Goal: Register for event/course

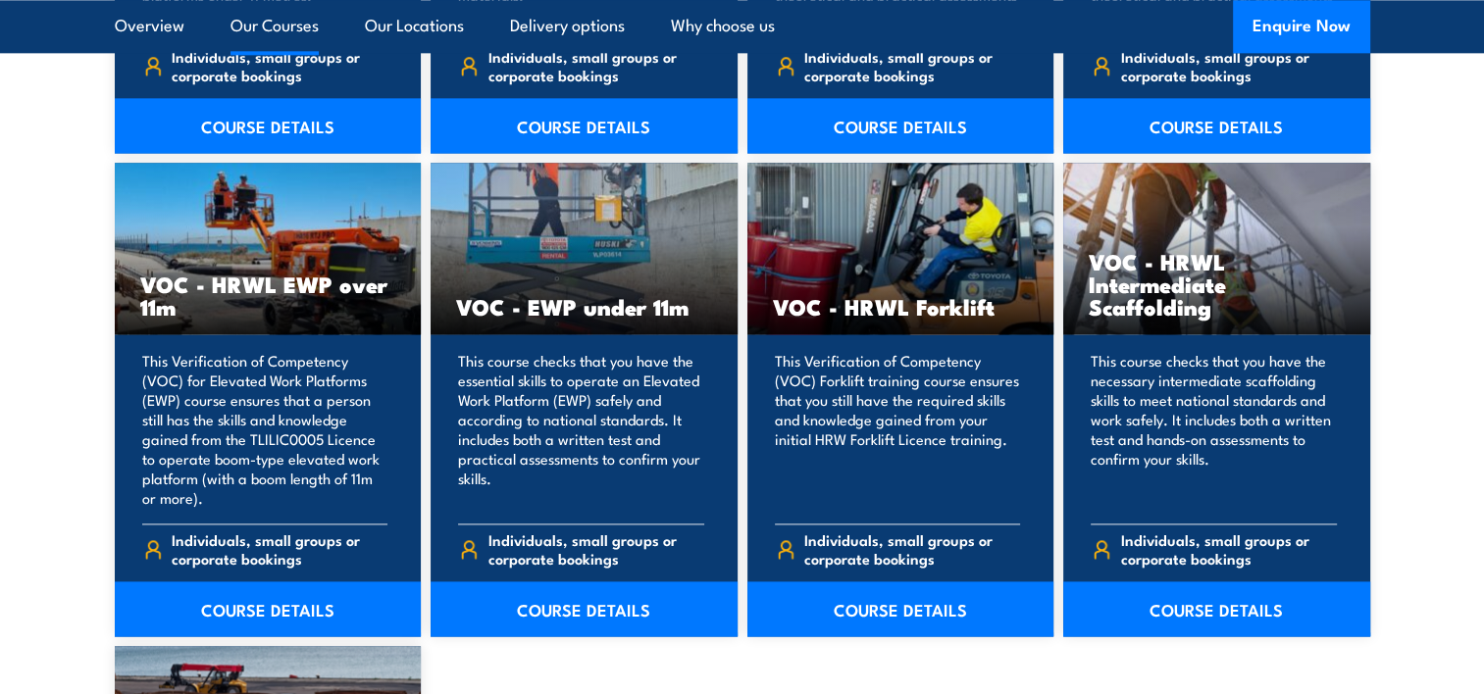
scroll to position [2560, 0]
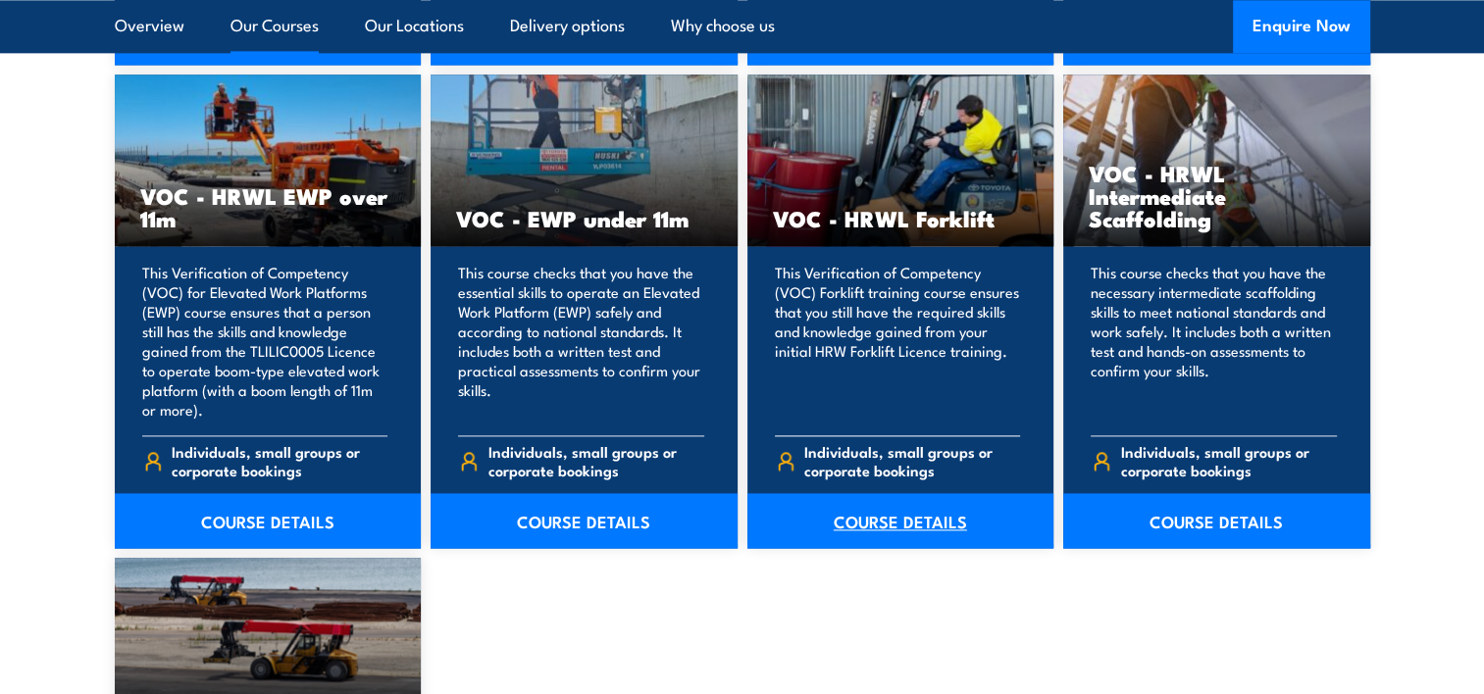
click at [871, 522] on link "COURSE DETAILS" at bounding box center [900, 520] width 307 height 55
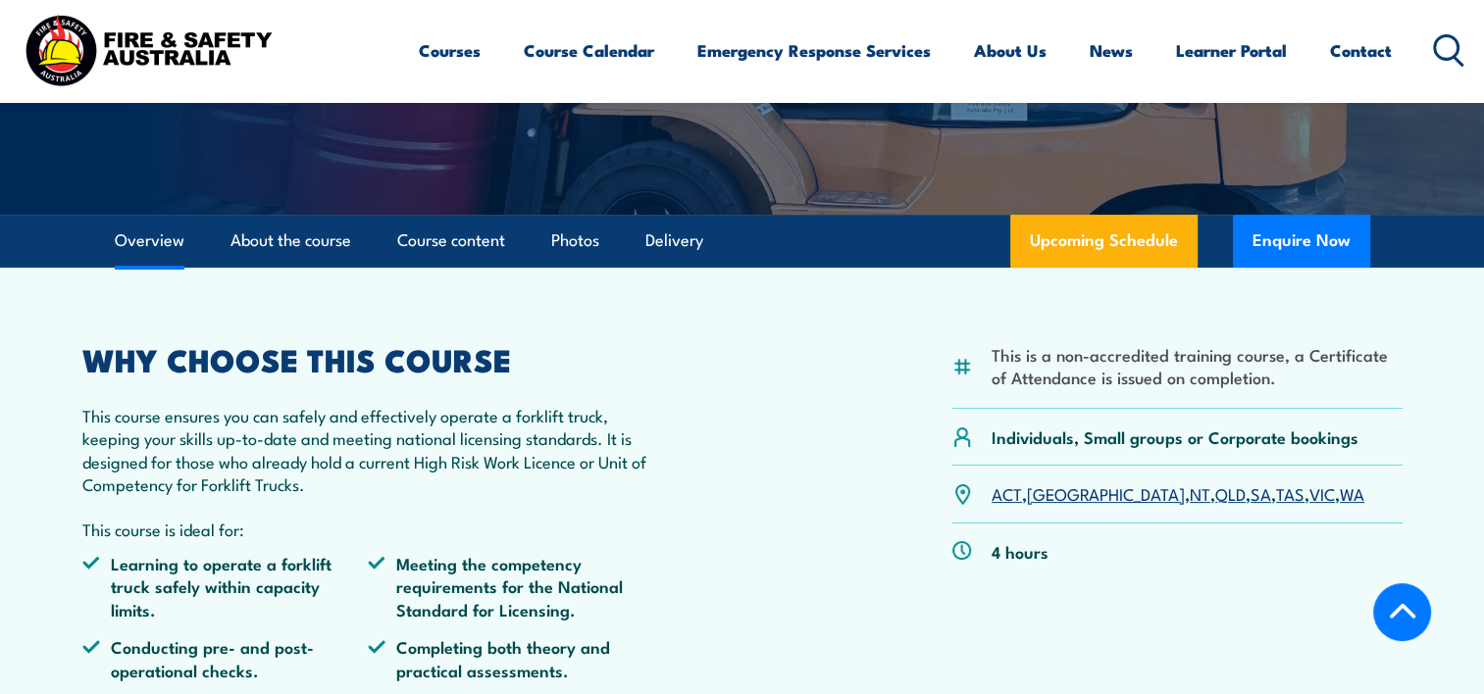
scroll to position [379, 0]
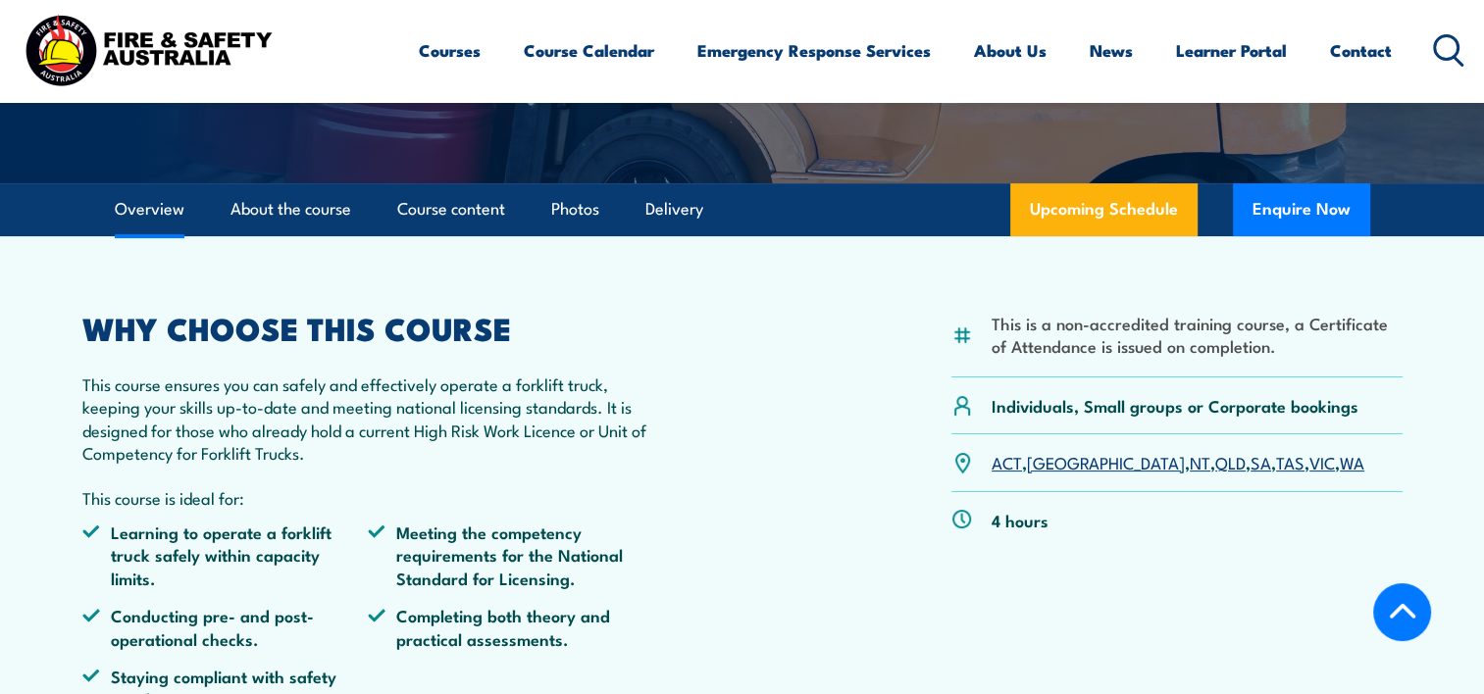
click at [729, 469] on link "QLD" at bounding box center [1230, 462] width 30 height 24
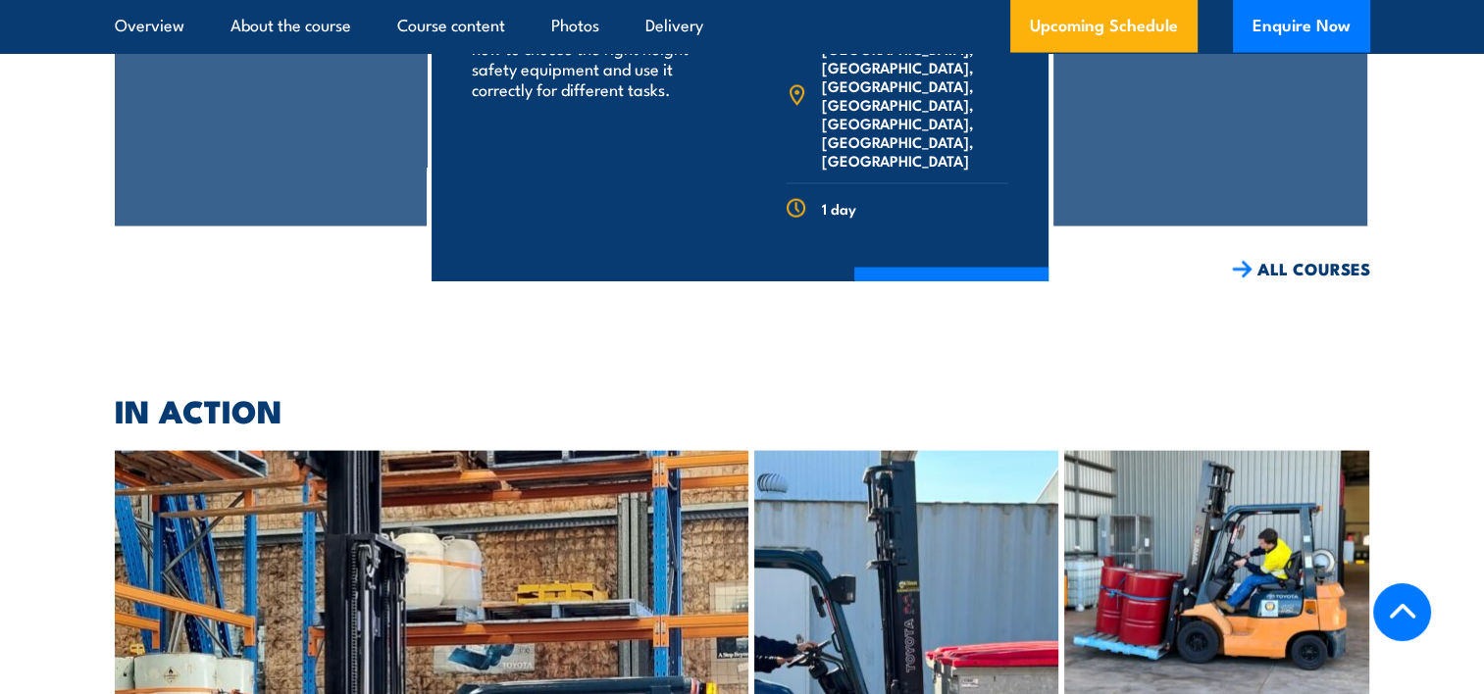
scroll to position [3989, 0]
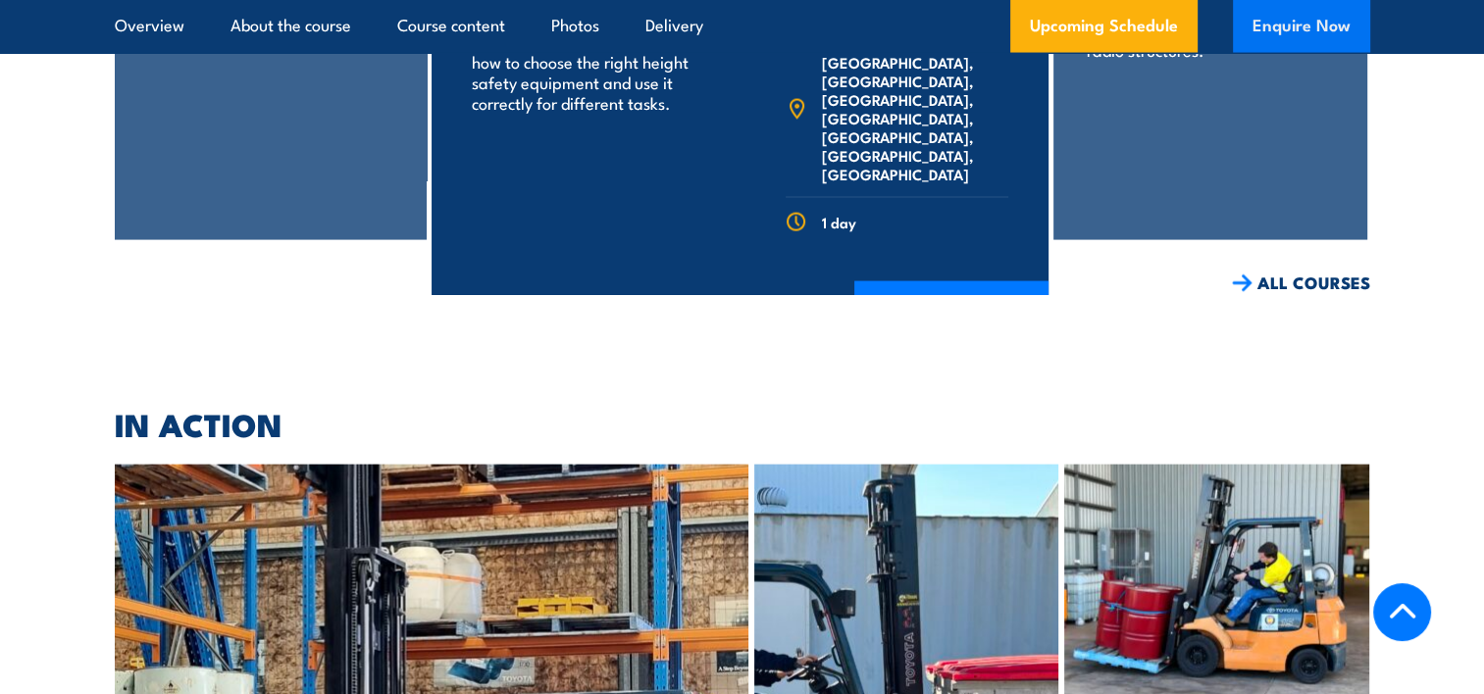
click at [1319, 24] on button "Enquire Now" at bounding box center [1301, 26] width 137 height 53
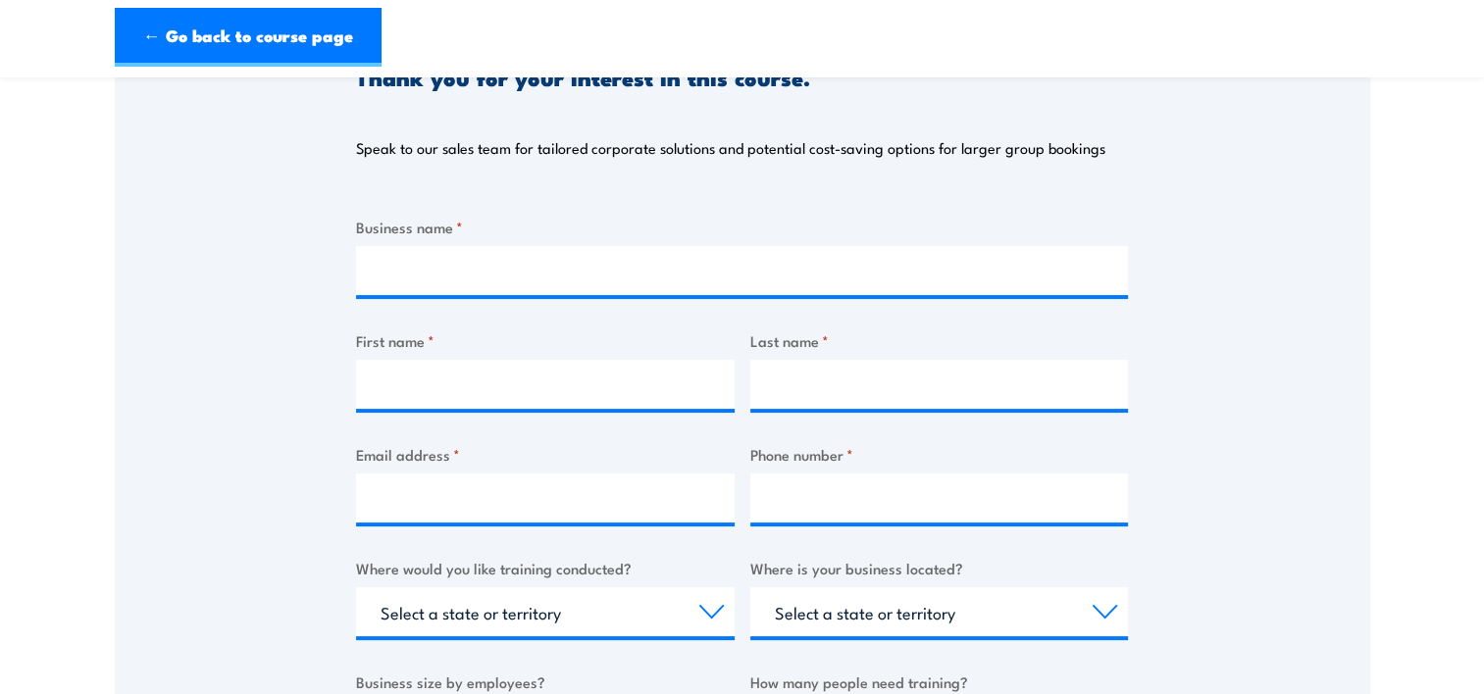
scroll to position [207, 0]
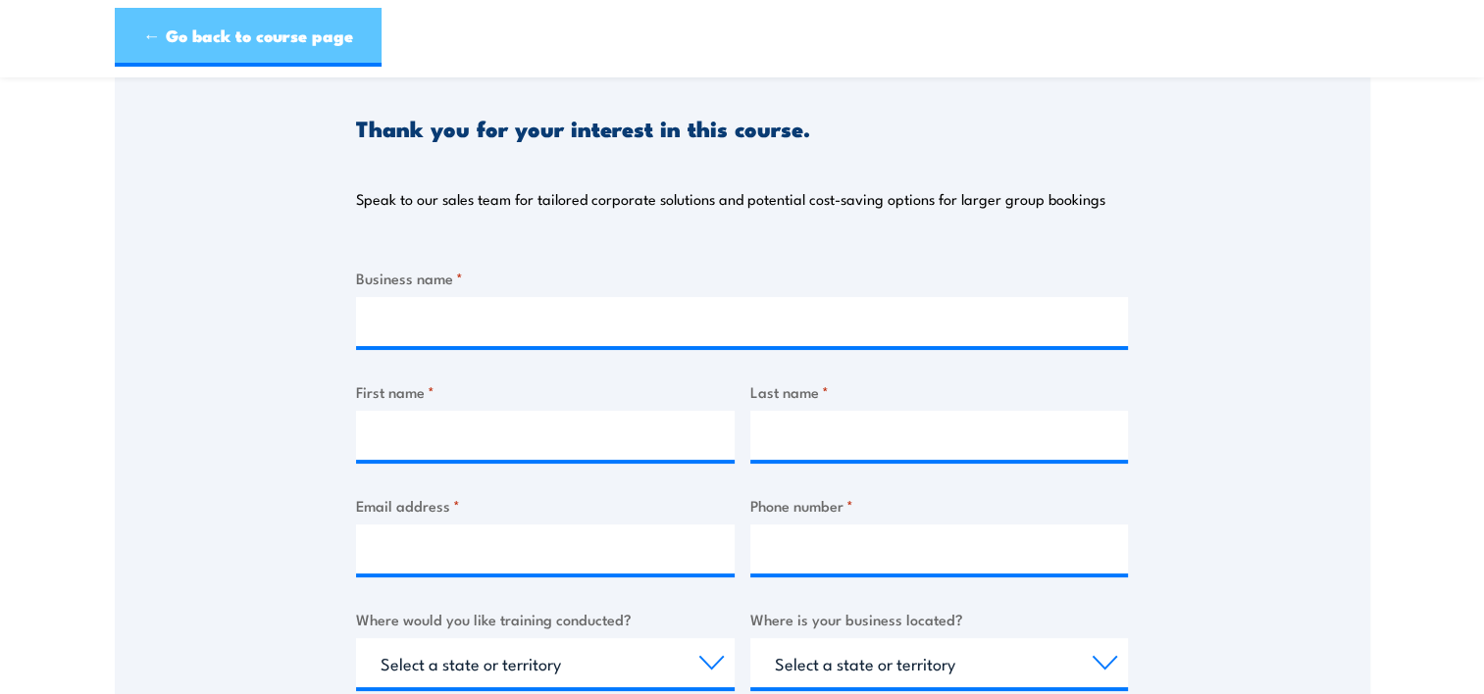
click at [208, 40] on link "← Go back to course page" at bounding box center [248, 37] width 267 height 59
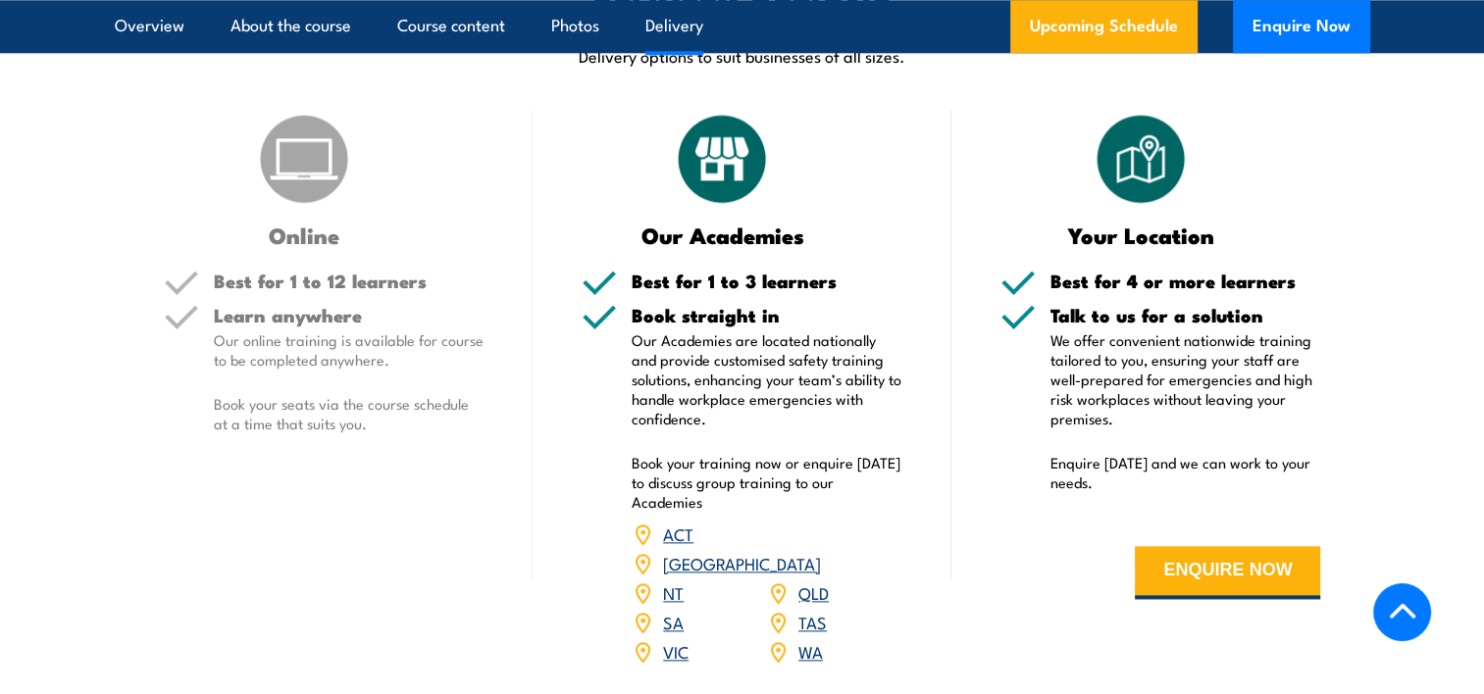
scroll to position [2253, 0]
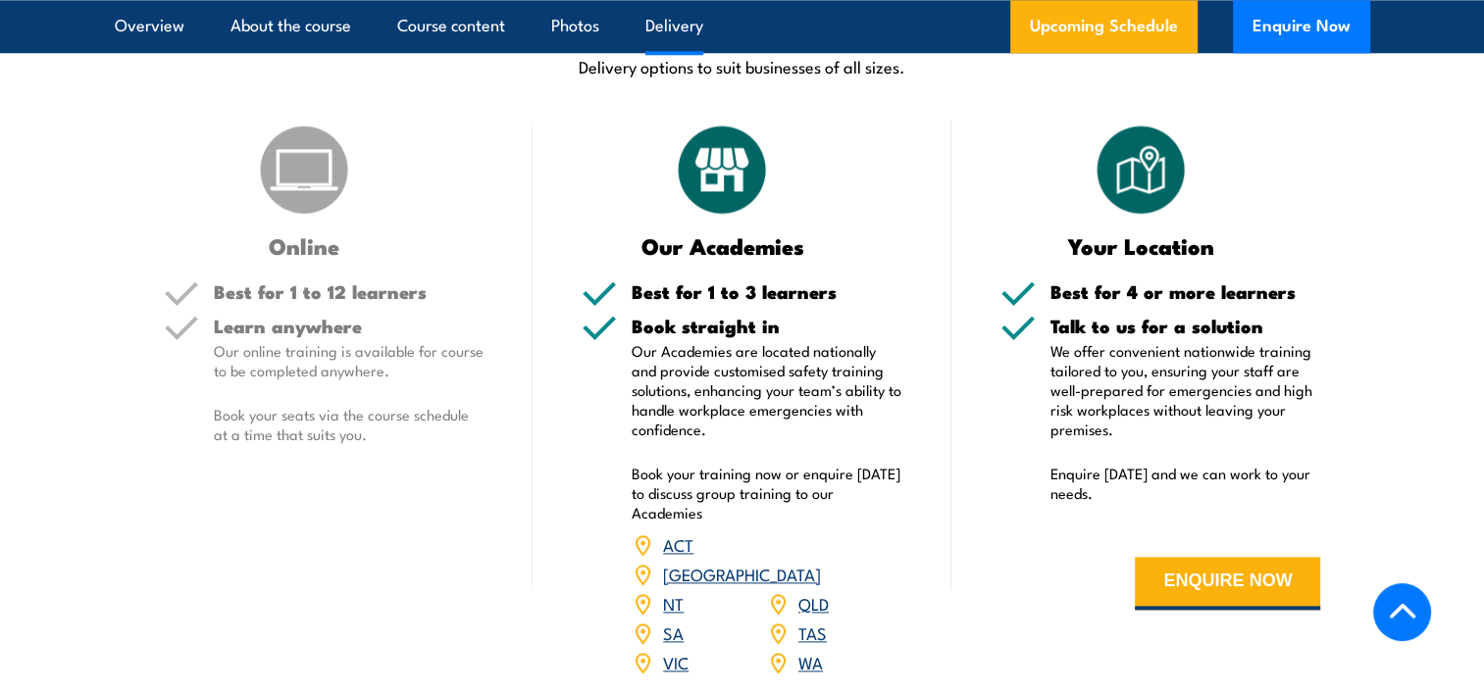
click at [718, 169] on img at bounding box center [722, 170] width 98 height 98
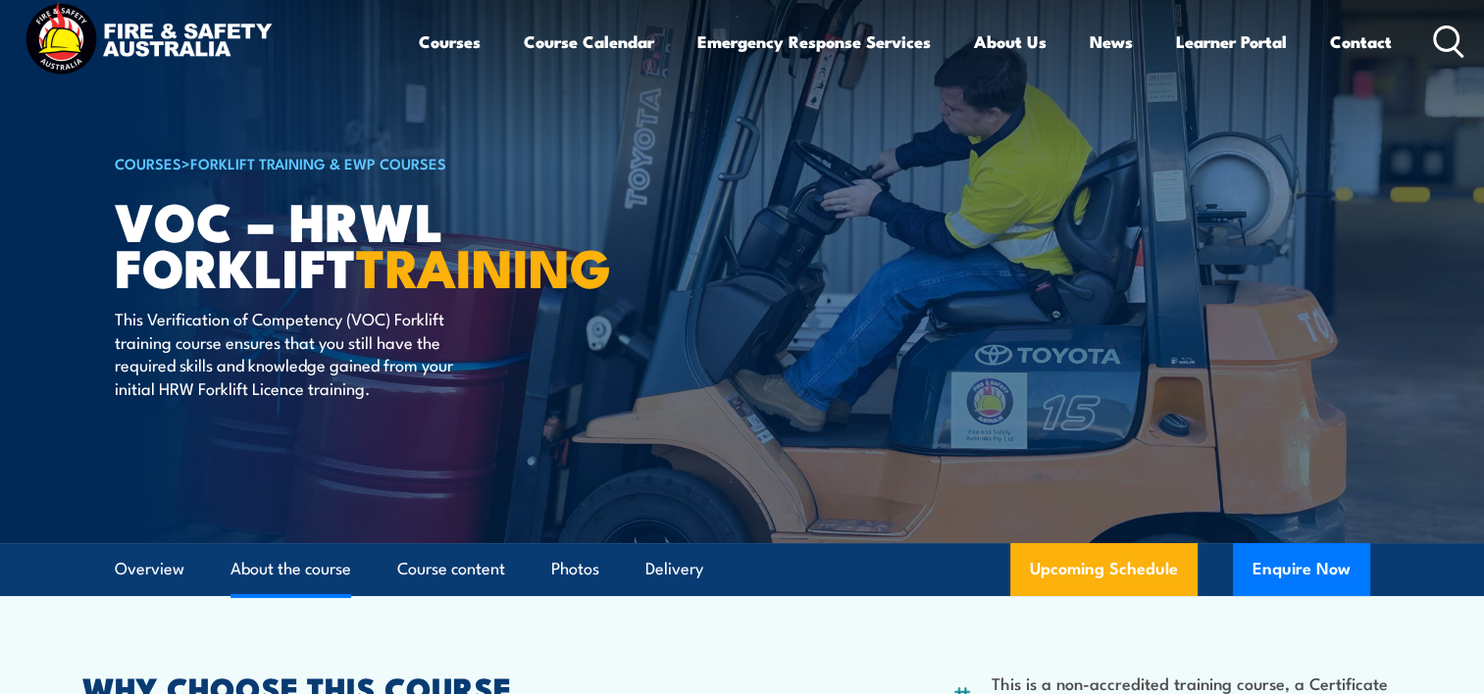
scroll to position [0, 0]
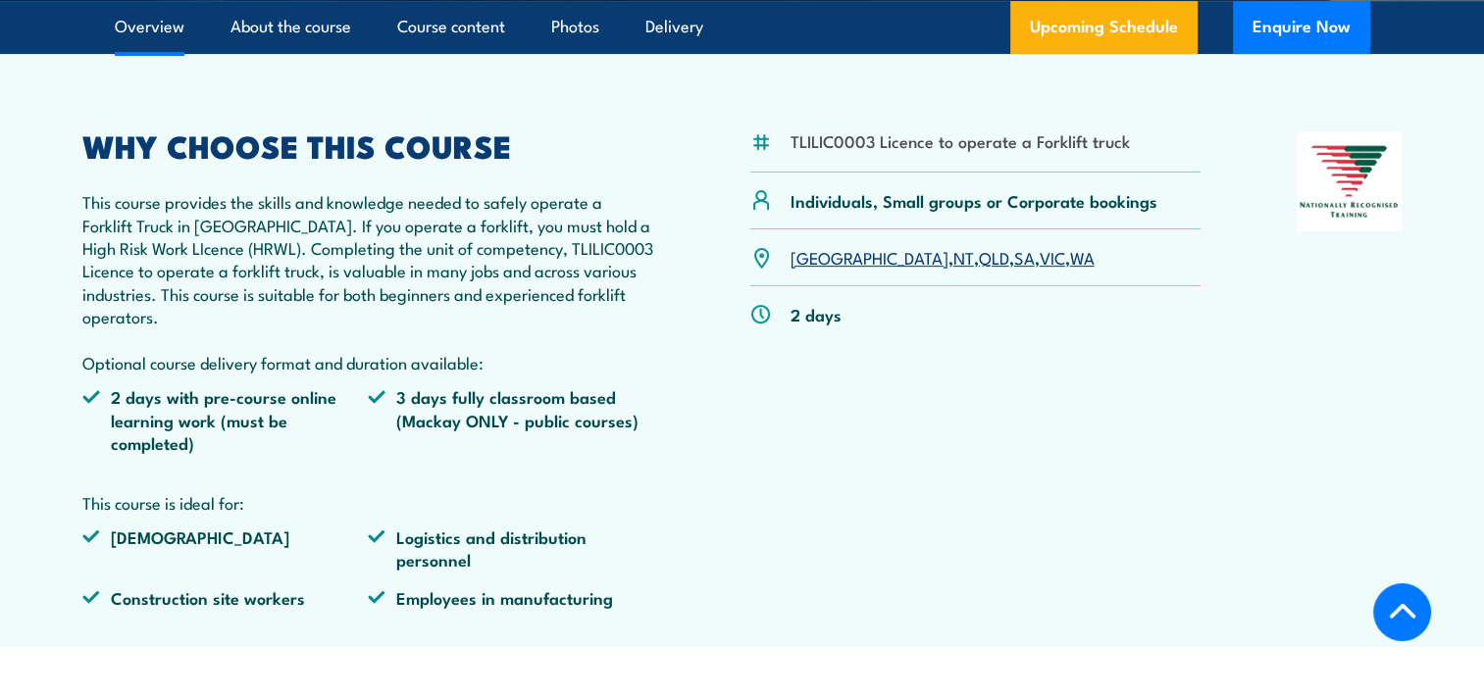
scroll to position [632, 0]
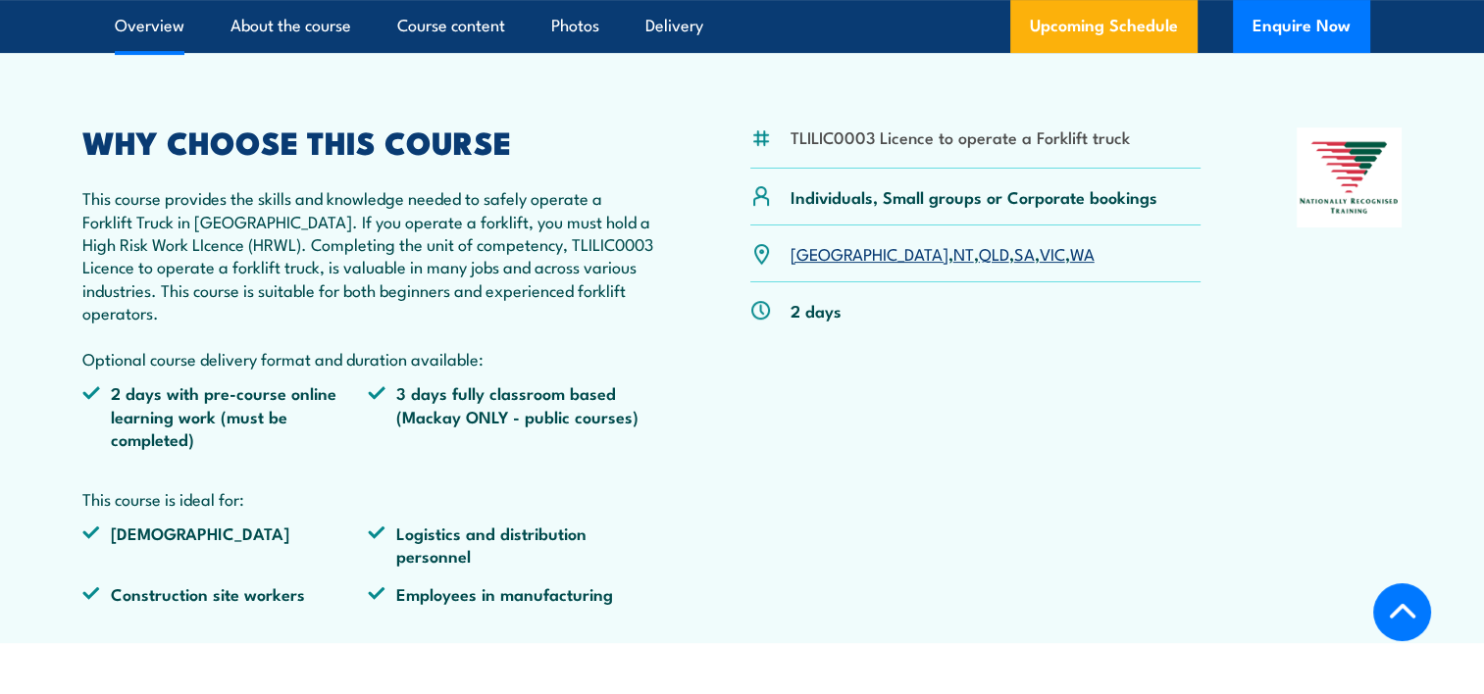
click at [818, 201] on p "Individuals, Small groups or Corporate bookings" at bounding box center [974, 196] width 367 height 23
click at [979, 252] on link "QLD" at bounding box center [994, 253] width 30 height 24
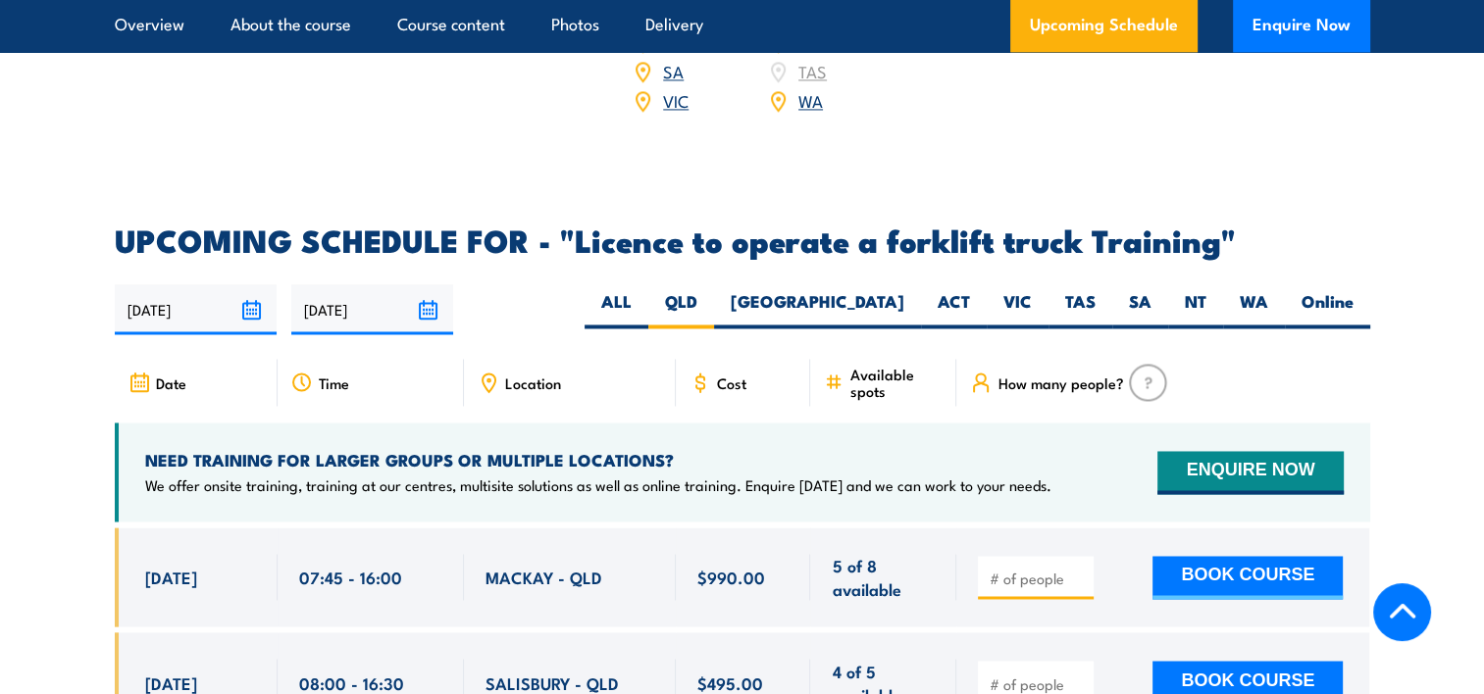
scroll to position [3079, 0]
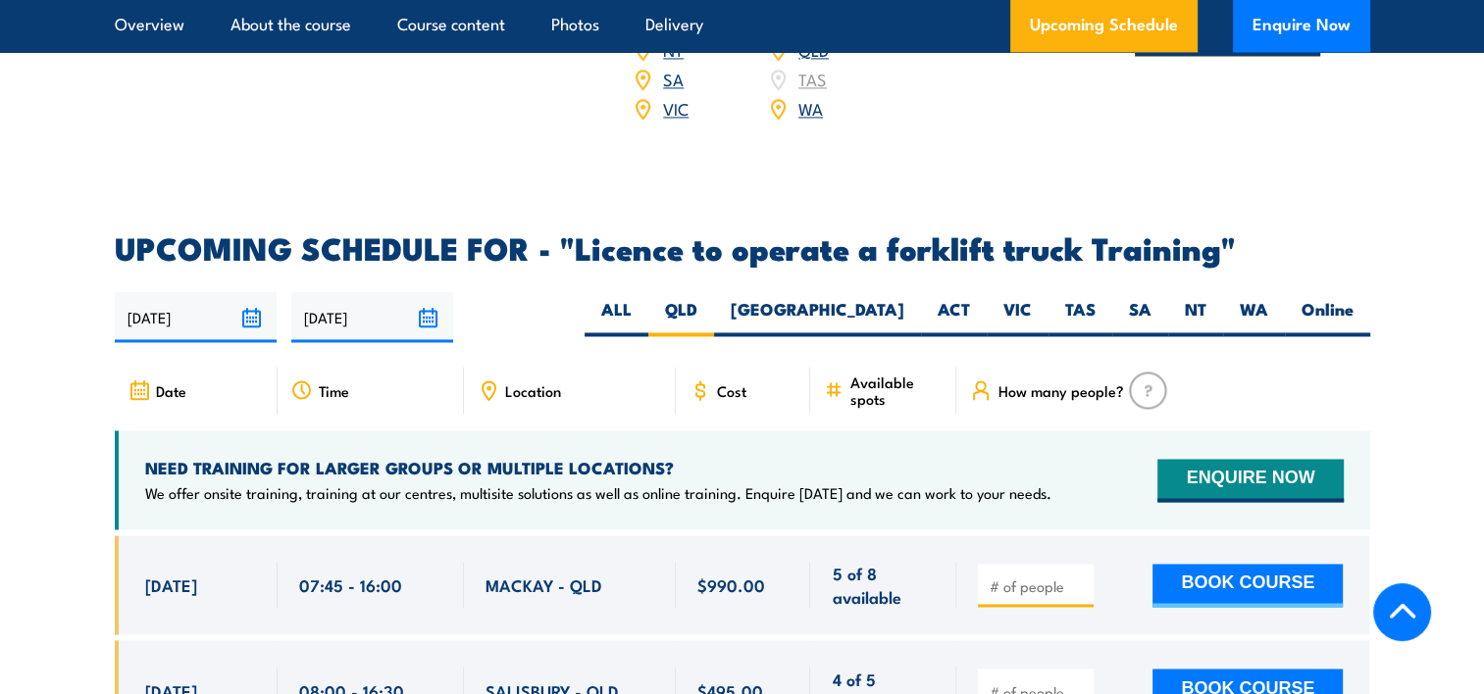
click at [718, 383] on span "Cost" at bounding box center [731, 391] width 29 height 17
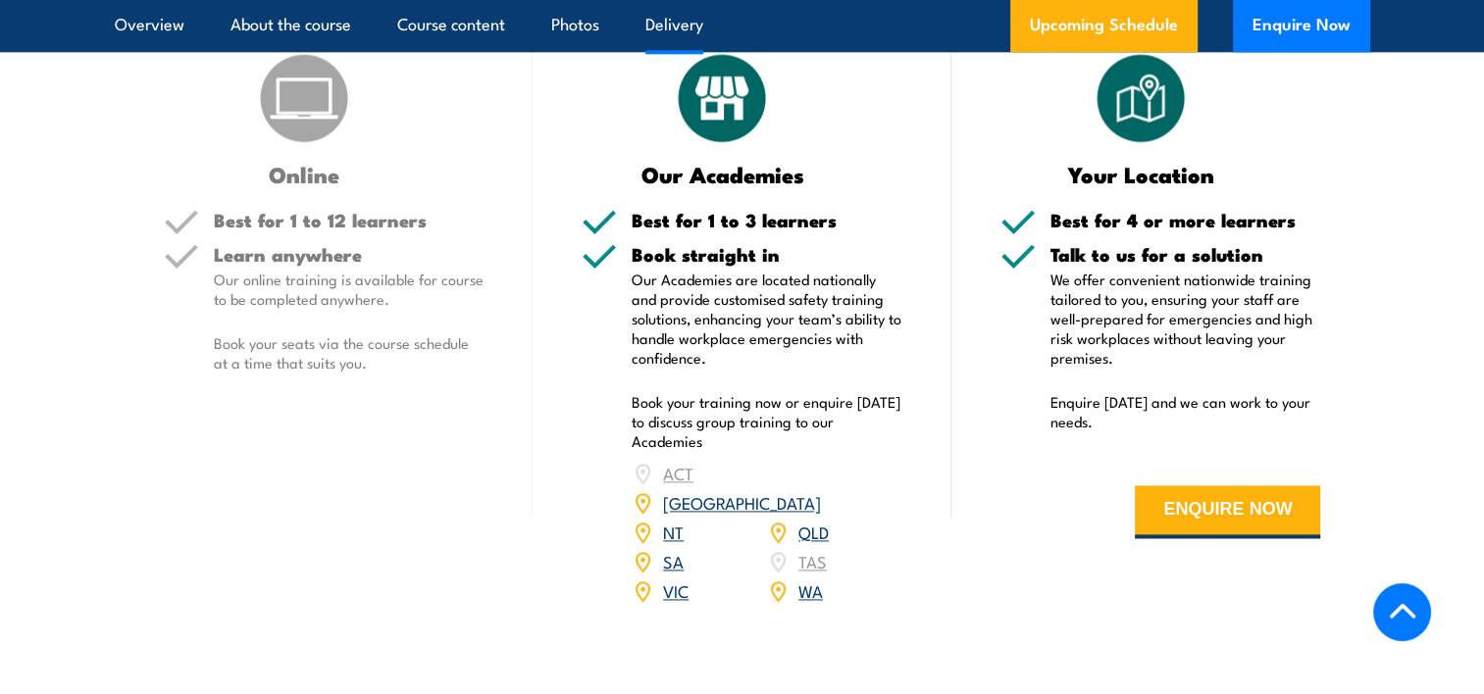
scroll to position [2384, 0]
